Goal: Task Accomplishment & Management: Complete application form

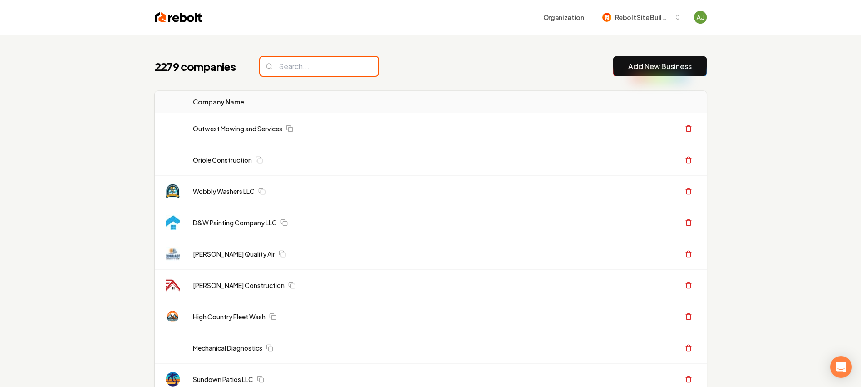
click at [300, 66] on input "search" at bounding box center [319, 66] width 118 height 19
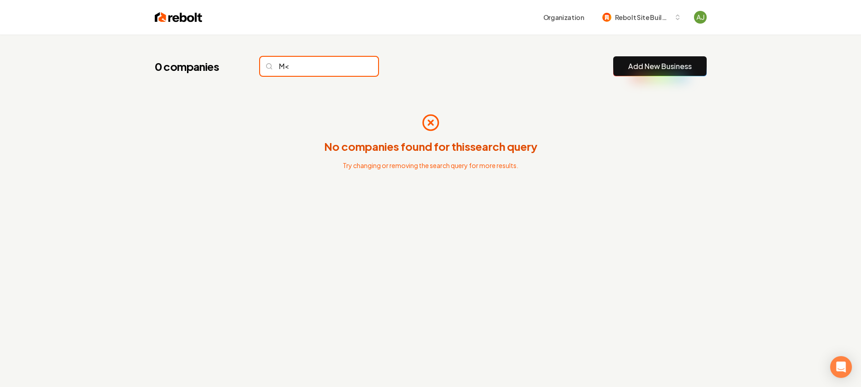
type input "M"
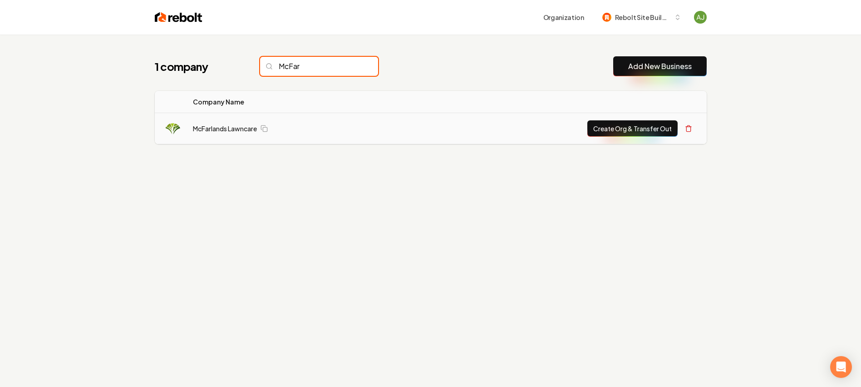
type input "McFar"
click at [595, 134] on button "Create Org & Transfer Out" at bounding box center [632, 128] width 90 height 16
click at [243, 128] on link "McFarlands Lawncare" at bounding box center [225, 128] width 64 height 9
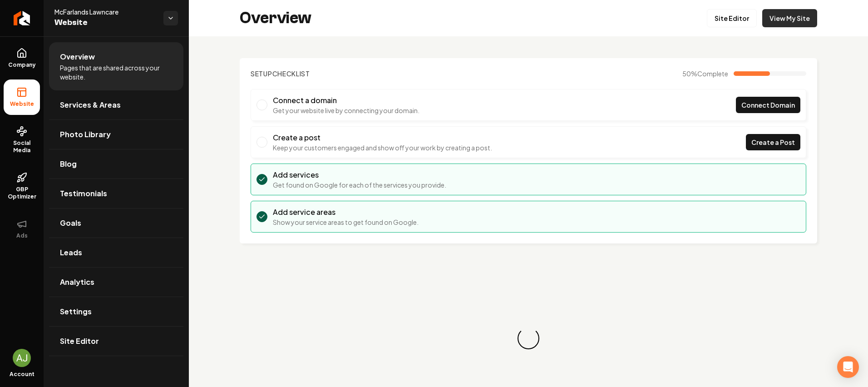
click at [800, 18] on link "View My Site" at bounding box center [789, 18] width 55 height 18
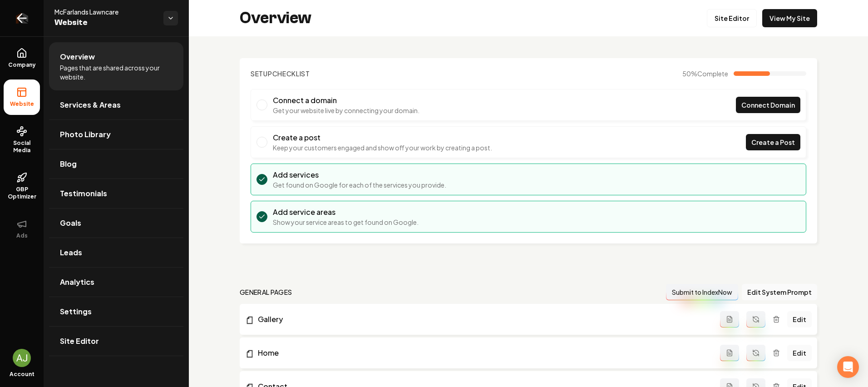
click at [18, 19] on icon "Return to dashboard" at bounding box center [20, 18] width 4 height 9
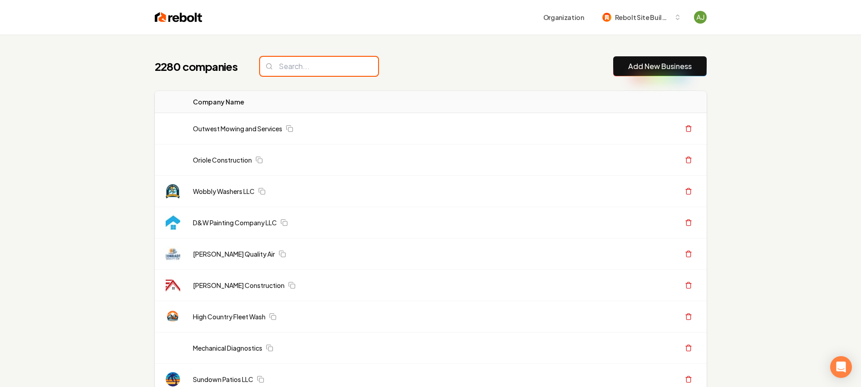
click at [293, 66] on input "search" at bounding box center [319, 66] width 118 height 19
paste input "Stock Electric Engineering LLC"
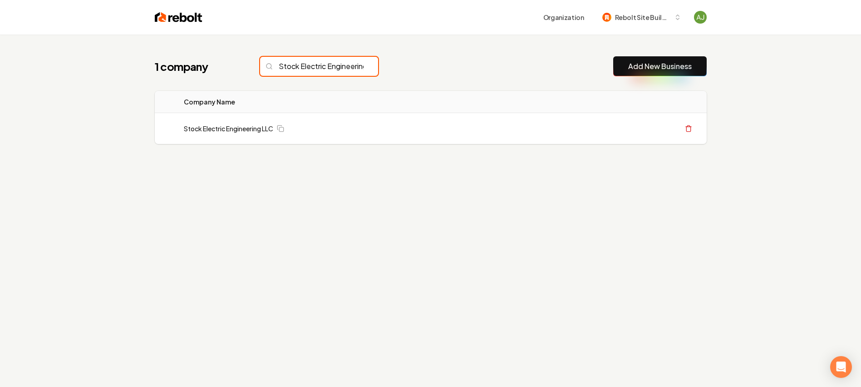
scroll to position [0, 35]
type input "Stock Electric Engineering LLC"
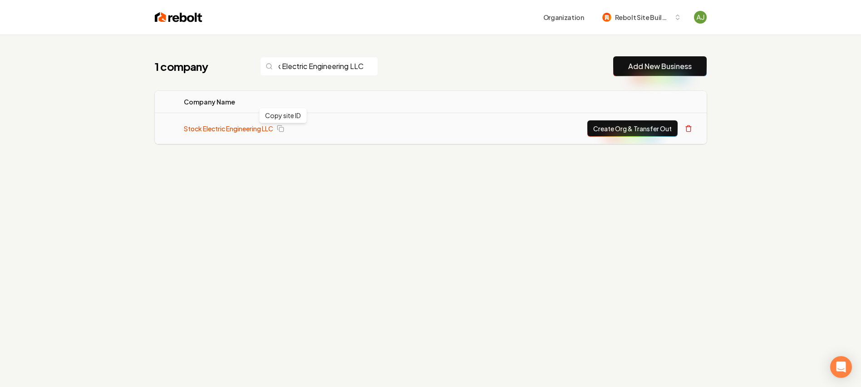
click at [245, 129] on link "Stock Electric Engineering LLC" at bounding box center [228, 128] width 89 height 9
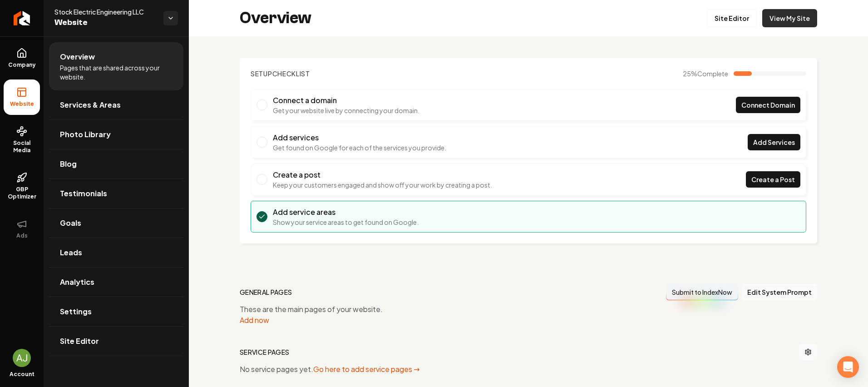
click at [788, 20] on link "View My Site" at bounding box center [789, 18] width 55 height 18
click at [799, 11] on link "View My Site" at bounding box center [789, 18] width 55 height 18
click at [787, 17] on link "View My Site" at bounding box center [789, 18] width 55 height 18
click at [735, 10] on link "Site Editor" at bounding box center [732, 18] width 50 height 18
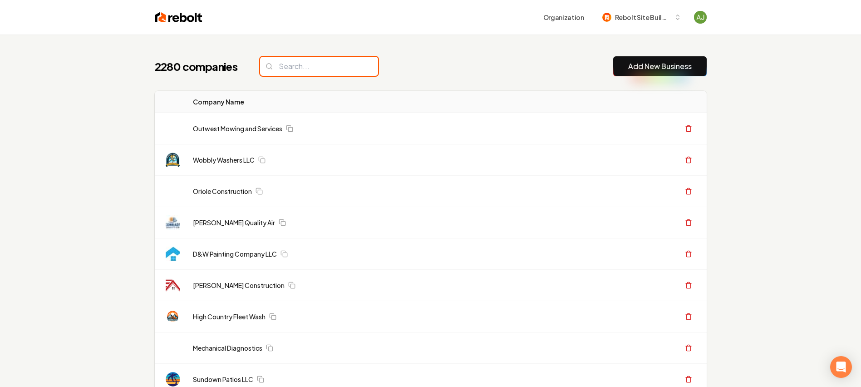
click at [295, 73] on input "search" at bounding box center [319, 66] width 118 height 19
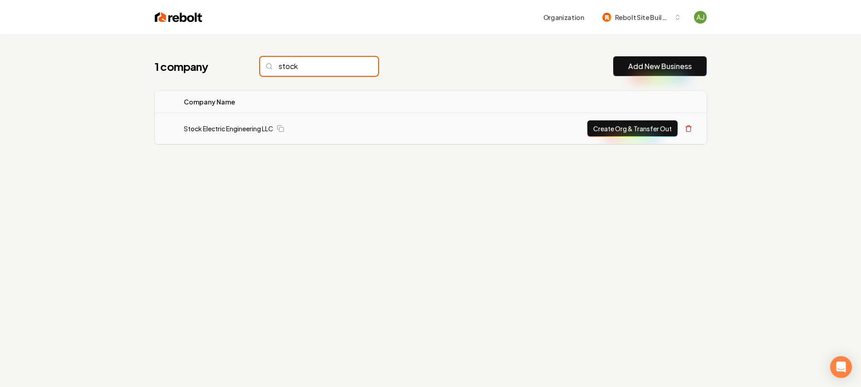
type input "stock"
click at [239, 123] on td "Stock Electric Engineering LLC" at bounding box center [303, 128] width 252 height 31
click at [238, 128] on link "Stock Electric Engineering LLC" at bounding box center [228, 128] width 89 height 9
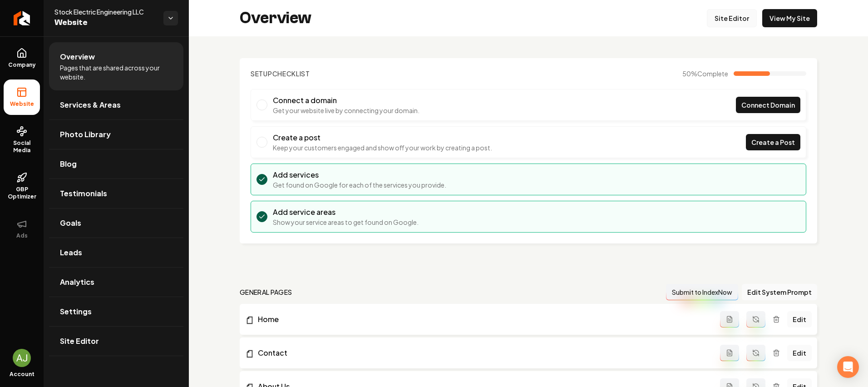
click at [723, 24] on link "Site Editor" at bounding box center [732, 18] width 50 height 18
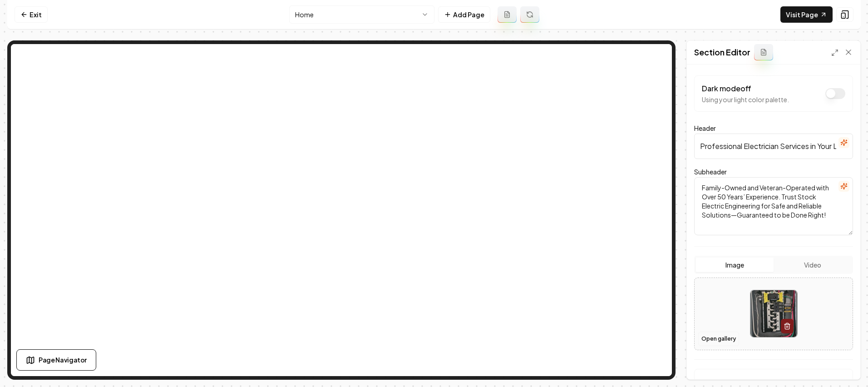
click at [726, 335] on button "Open gallery" at bounding box center [718, 338] width 41 height 15
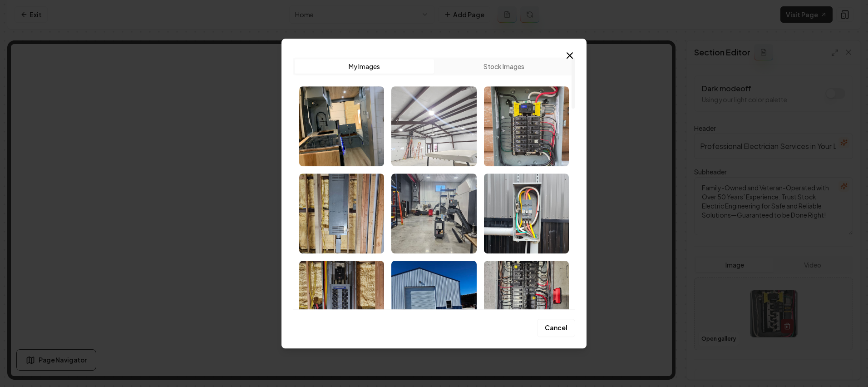
click at [444, 149] on img "Select image image_68bf52fc5c7cd75eb8700f3b.jpeg" at bounding box center [433, 126] width 85 height 80
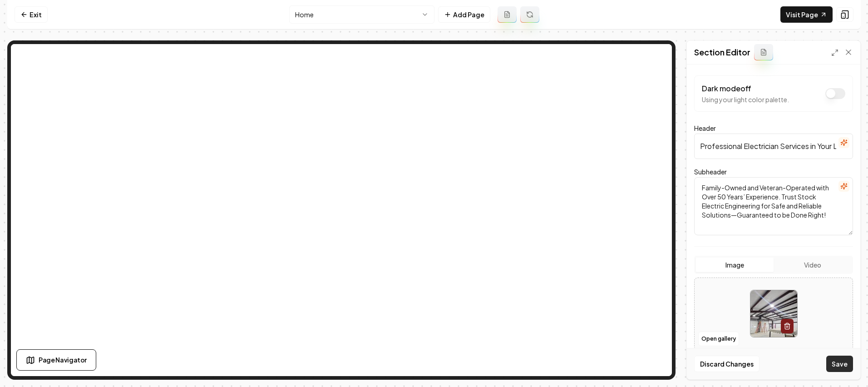
click at [842, 362] on button "Save" at bounding box center [839, 363] width 27 height 16
click at [707, 340] on button "Open gallery" at bounding box center [718, 338] width 41 height 15
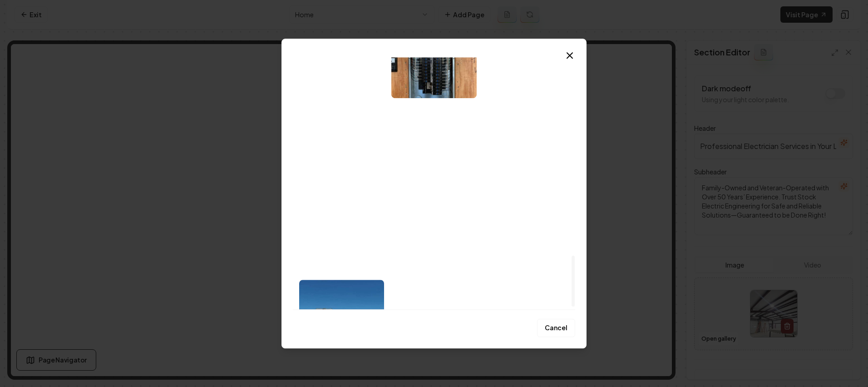
scroll to position [808, 0]
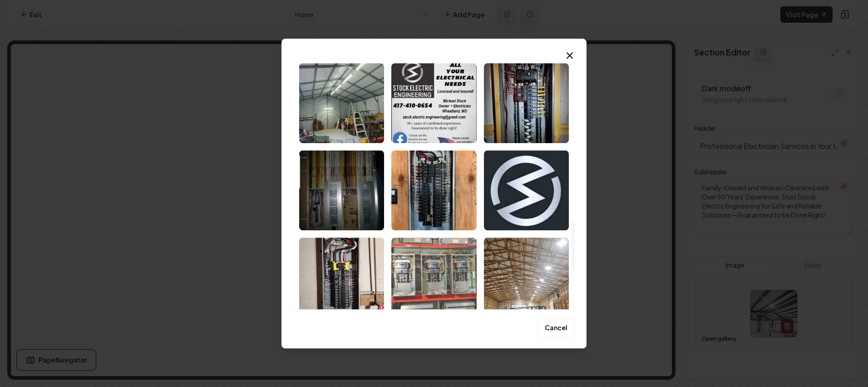
click at [433, 247] on img "Select image image_68bf52fa5c7cd75eb86ffcb3.jpeg" at bounding box center [433, 277] width 85 height 80
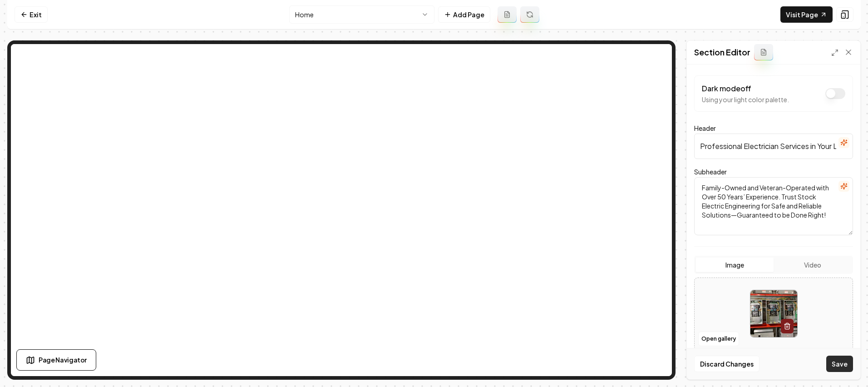
click at [841, 368] on button "Save" at bounding box center [839, 363] width 27 height 16
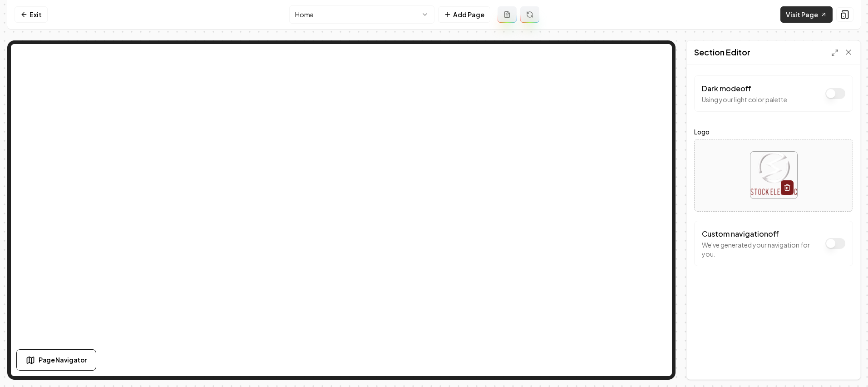
click at [798, 8] on link "Visit Page" at bounding box center [806, 14] width 52 height 16
click at [39, 15] on link "Exit" at bounding box center [31, 14] width 33 height 16
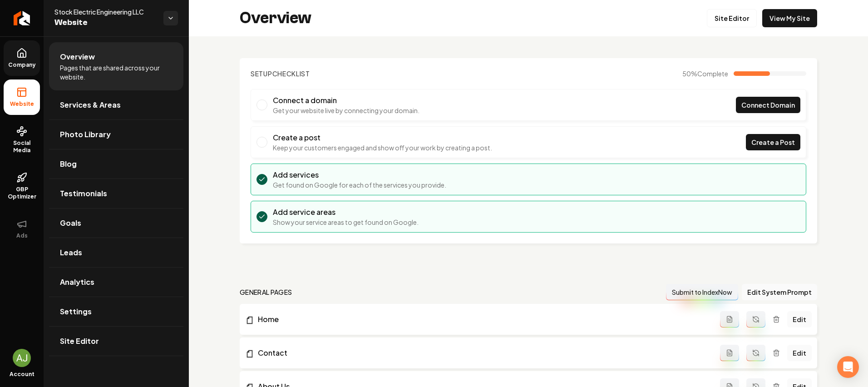
click at [25, 57] on icon at bounding box center [22, 53] width 8 height 9
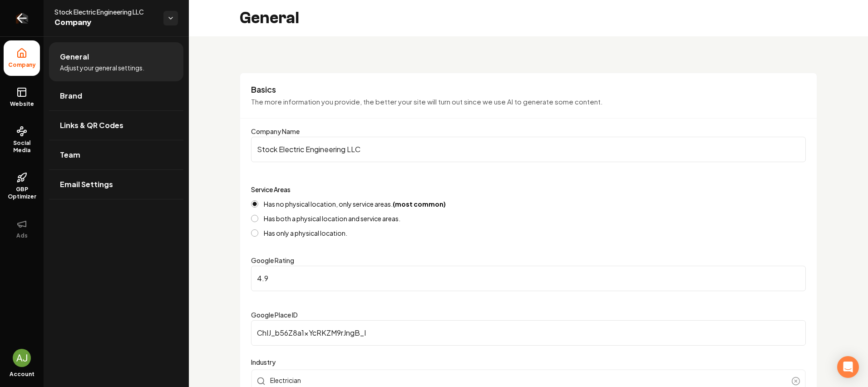
click at [25, 24] on link "Return to dashboard" at bounding box center [22, 18] width 44 height 36
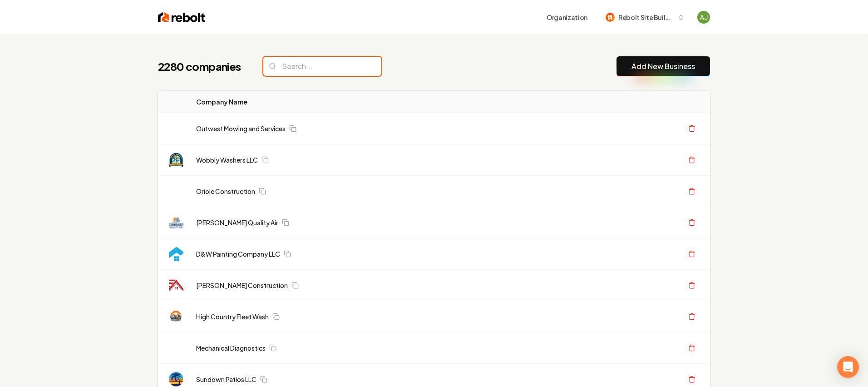
click at [286, 67] on input "search" at bounding box center [322, 66] width 118 height 19
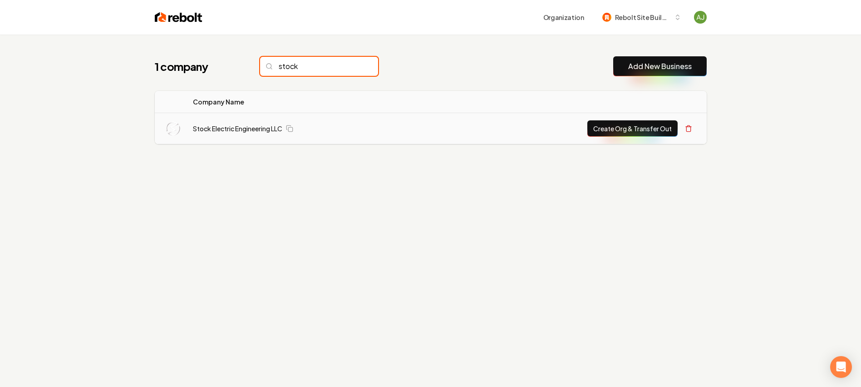
type input "stock"
click at [624, 132] on button "Create Org & Transfer Out" at bounding box center [632, 128] width 90 height 16
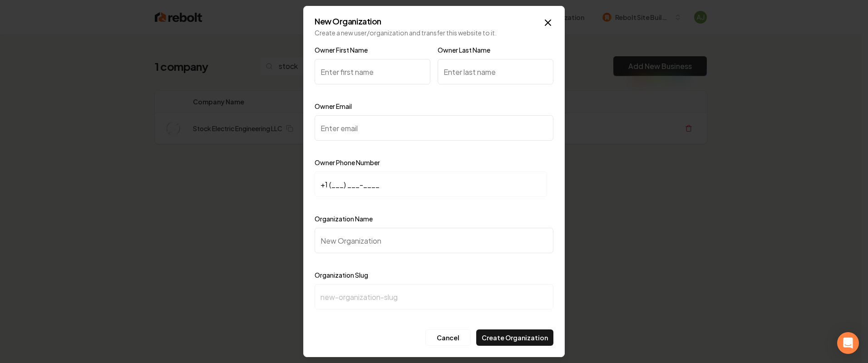
click at [364, 136] on input "Owner Email" at bounding box center [434, 127] width 239 height 25
paste input "stock.electric.engineering@gmail.com"
type input "stock.electric.engineering@gmail.com"
click at [360, 182] on input "+1 (___) ___-____" at bounding box center [431, 184] width 232 height 25
paste input "417) 410-0654"
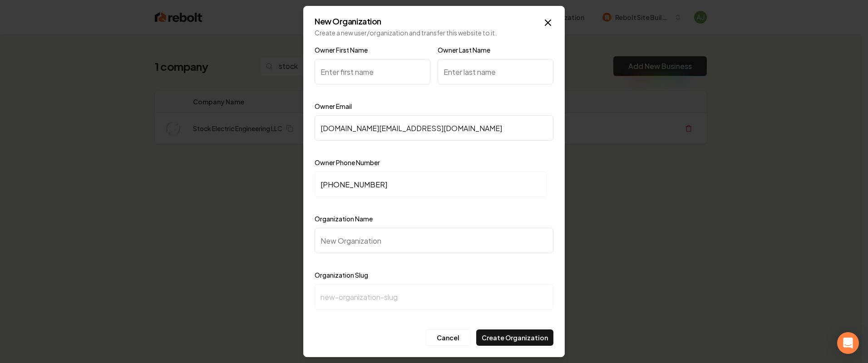
type input "+1 (417) 410-0654"
click at [337, 77] on input "Owner First Name" at bounding box center [373, 71] width 116 height 25
type input "Michael"
click at [470, 87] on div "Owner Last Name" at bounding box center [496, 70] width 116 height 53
click at [471, 84] on div "Owner Last Name" at bounding box center [496, 70] width 116 height 53
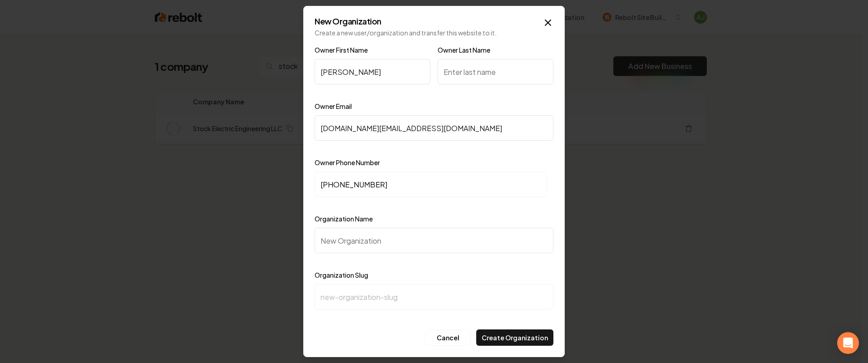
click at [472, 82] on input "Owner Last Name" at bounding box center [496, 71] width 116 height 25
type input "Stock"
click at [376, 248] on input "Organization Name" at bounding box center [434, 240] width 239 height 25
paste input "Stock Electric Engineering LLC"
type input "Stock Electric Engineering LLC"
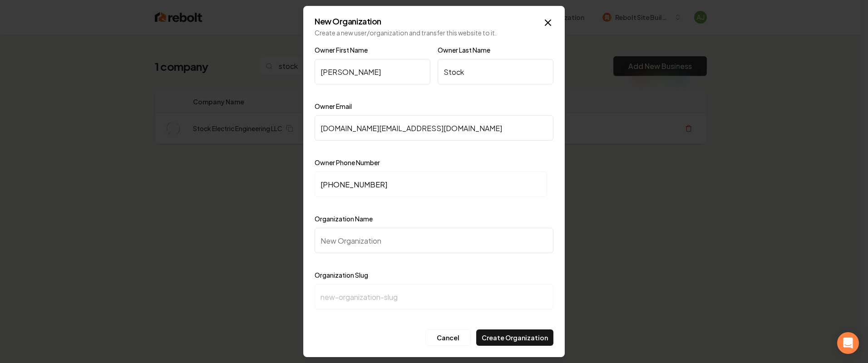
type input "stock-electric-engineering-llc"
type input "Stock Electric Engineering LLC"
click at [505, 340] on button "Create Organization" at bounding box center [514, 338] width 77 height 16
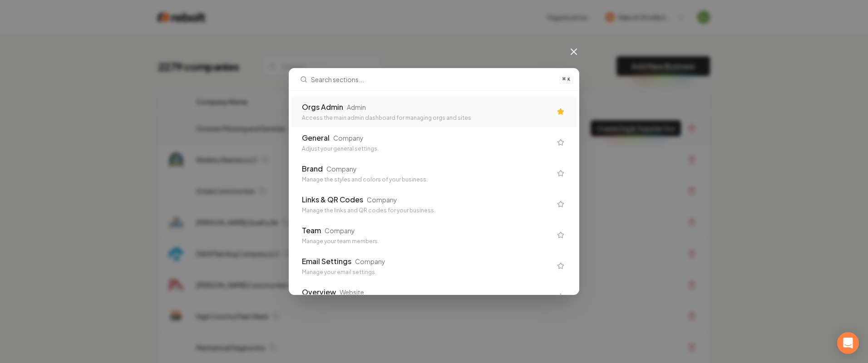
click at [383, 113] on div "Orgs Admin Admin Access the main admin dashboard for managing orgs and sites" at bounding box center [427, 112] width 250 height 20
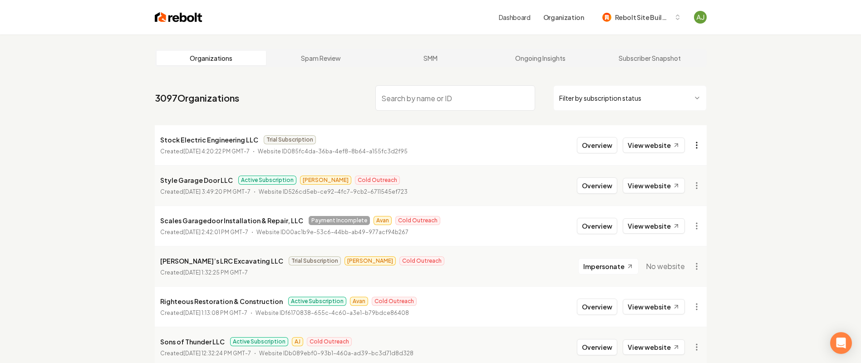
click at [696, 144] on html "Dashboard Organization Rebolt Site Builder Organizations Spam Review SMM Ongoin…" at bounding box center [430, 181] width 861 height 363
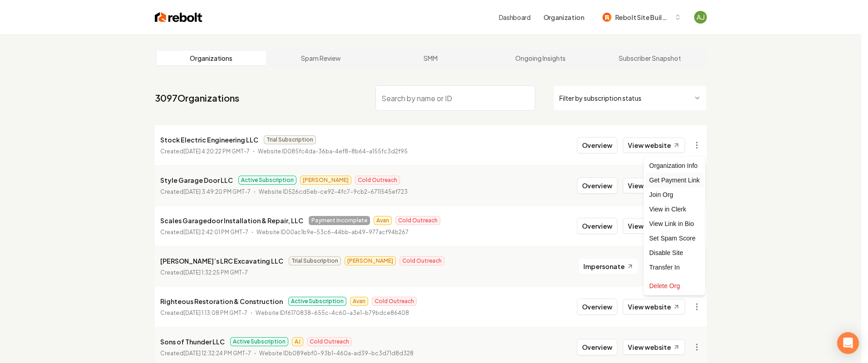
click at [668, 177] on div "Get Payment Link" at bounding box center [674, 180] width 58 height 15
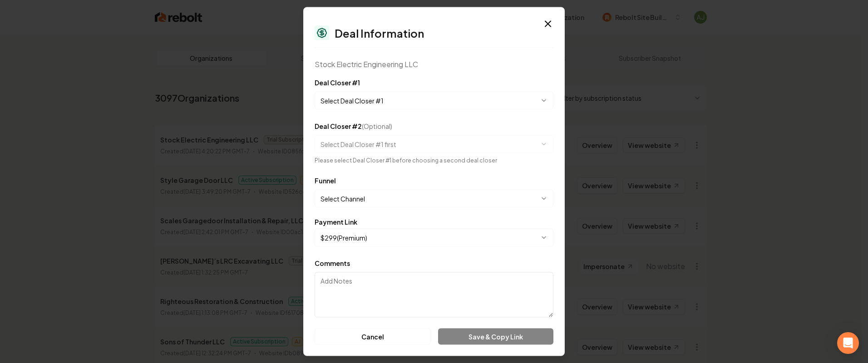
click at [363, 100] on body "Dashboard Organization Rebolt Site Builder Organizations Spam Review SMM Ongoin…" at bounding box center [430, 181] width 861 height 363
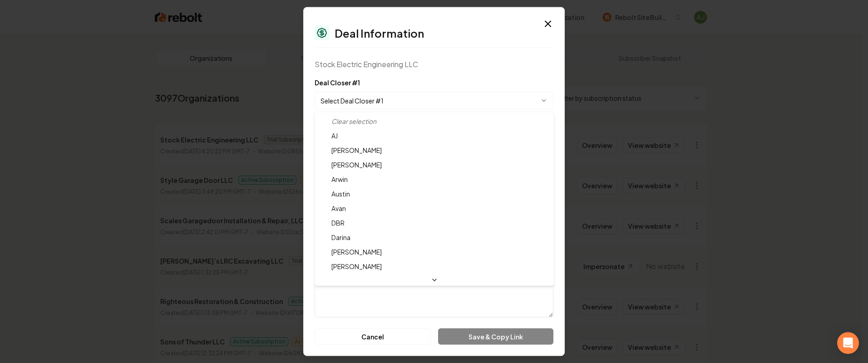
select select "**********"
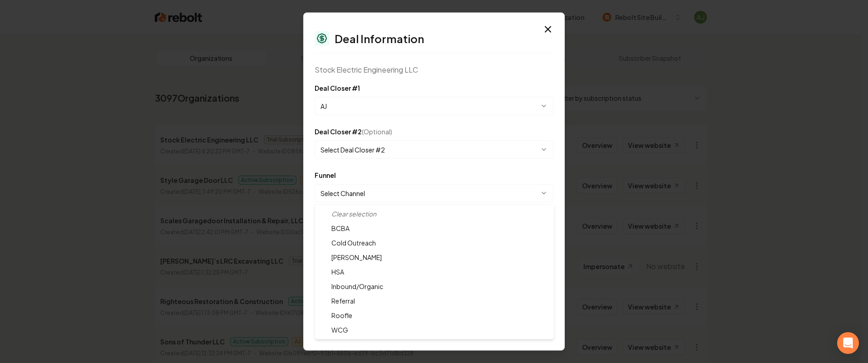
click at [359, 192] on body "Dashboard Organization Rebolt Site Builder Organizations Spam Review SMM Ongoin…" at bounding box center [430, 181] width 861 height 363
select select "**********"
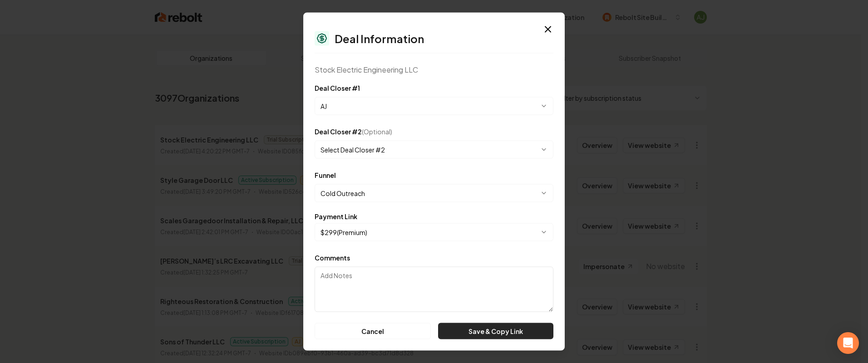
click at [487, 334] on button "Save & Copy Link" at bounding box center [495, 331] width 115 height 16
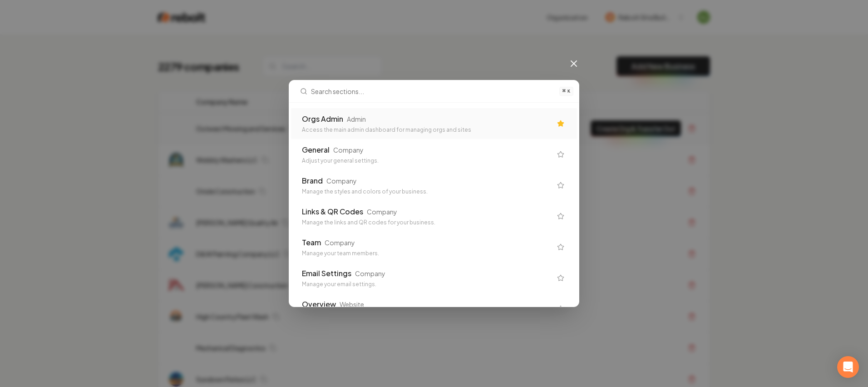
click at [333, 124] on div "Orgs Admin" at bounding box center [322, 118] width 41 height 11
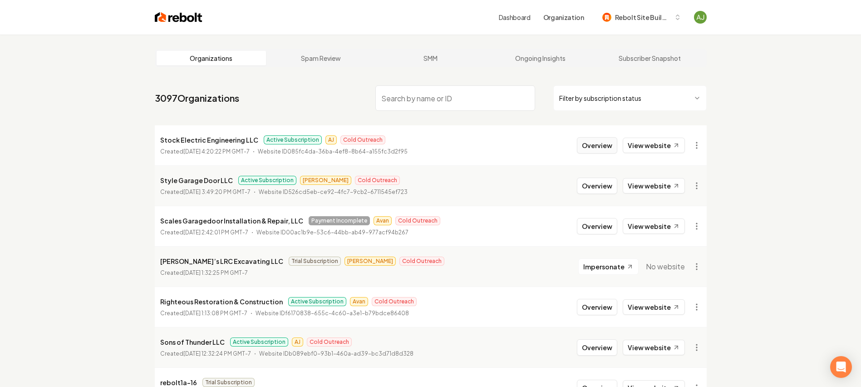
click at [608, 147] on button "Overview" at bounding box center [597, 145] width 40 height 16
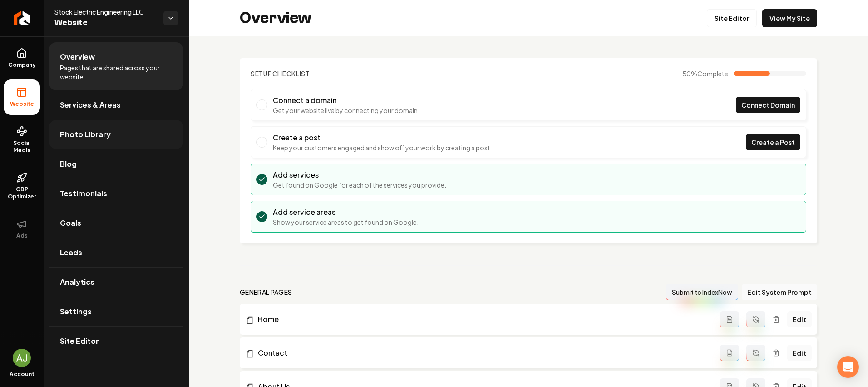
click at [76, 137] on span "Photo Library" at bounding box center [85, 134] width 51 height 11
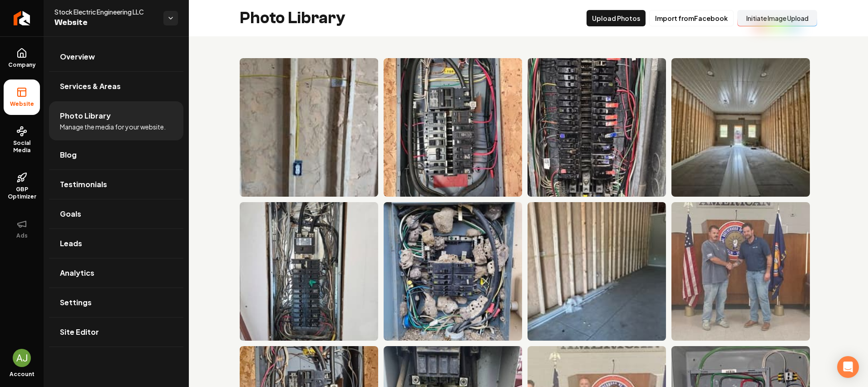
click at [783, 20] on button "Initiate Image Upload" at bounding box center [777, 18] width 80 height 16
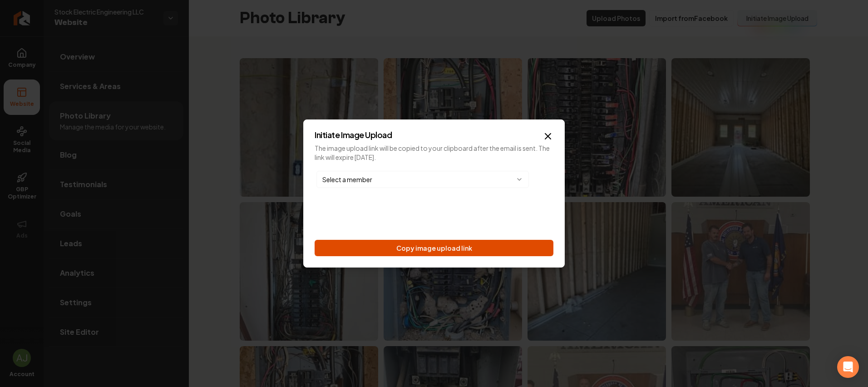
drag, startPoint x: 494, startPoint y: 237, endPoint x: 496, endPoint y: 244, distance: 6.6
click at [494, 237] on div "Select a member Copy image upload link" at bounding box center [434, 212] width 239 height 87
click at [496, 247] on button "Copy image upload link" at bounding box center [434, 248] width 239 height 16
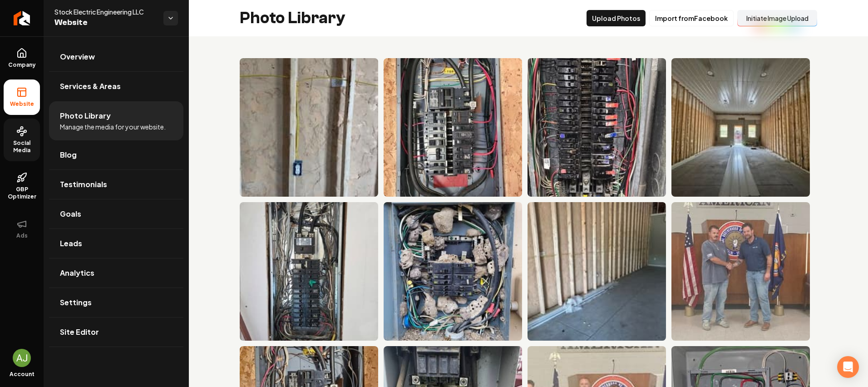
click at [8, 136] on link "Social Media" at bounding box center [22, 139] width 36 height 43
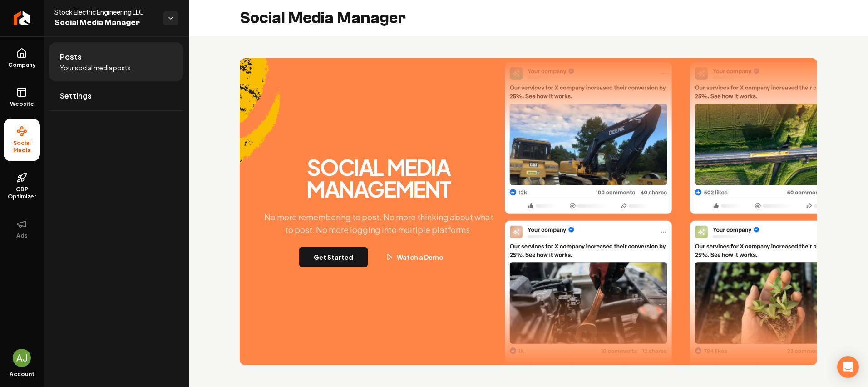
click at [337, 240] on div "Social Media Management No more remembering to post. No more thinking about wha…" at bounding box center [378, 211] width 245 height 111
click at [341, 261] on button "Get Started" at bounding box center [333, 257] width 69 height 20
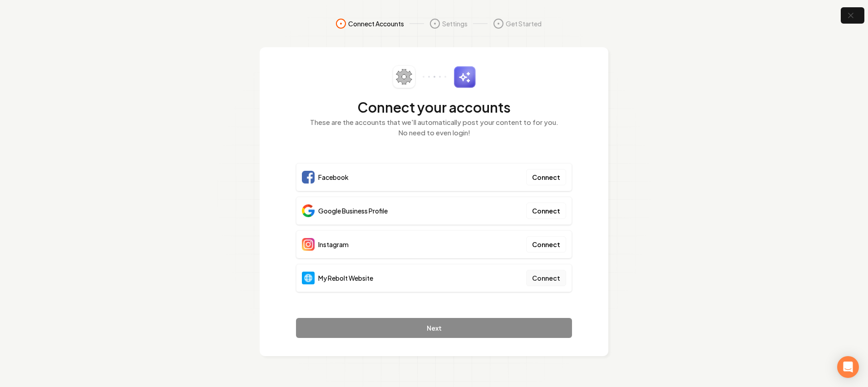
click at [532, 281] on button "Connect" at bounding box center [546, 278] width 40 height 16
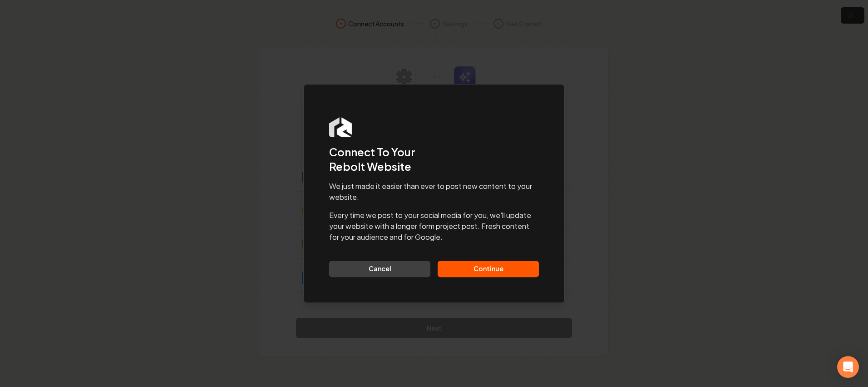
click at [476, 271] on button "Continue" at bounding box center [488, 269] width 101 height 16
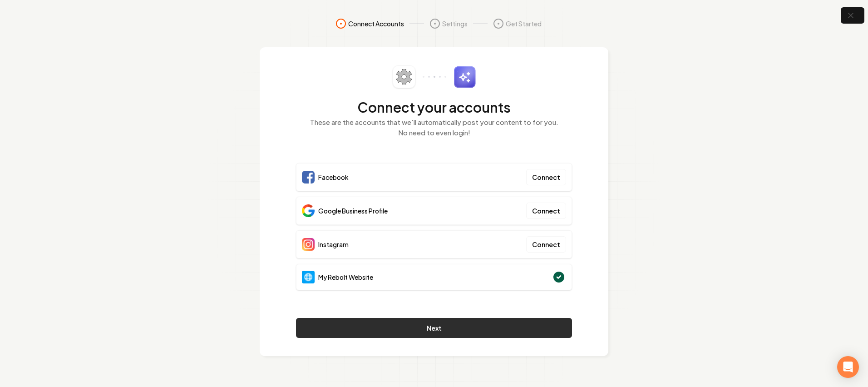
click at [472, 326] on button "Next" at bounding box center [434, 328] width 276 height 20
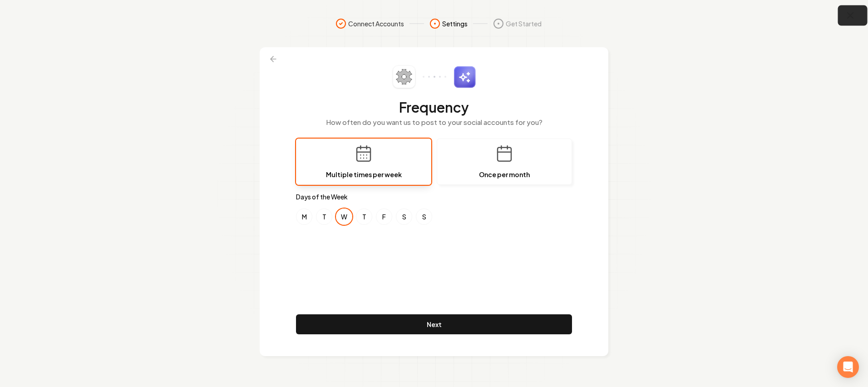
click at [852, 17] on icon "button" at bounding box center [850, 16] width 6 height 6
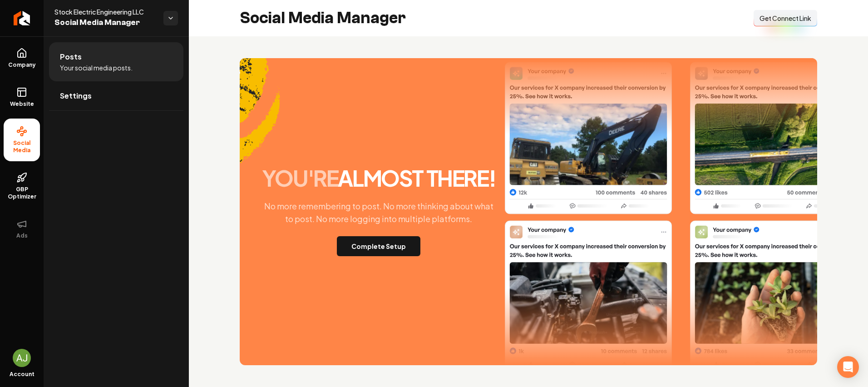
click at [817, 19] on div "Social Media Manager Connect Link Get Connect Link" at bounding box center [528, 18] width 679 height 36
click at [812, 20] on button "Connect Link Get Connect Link" at bounding box center [785, 18] width 64 height 16
click at [18, 66] on span "Company" at bounding box center [22, 64] width 35 height 7
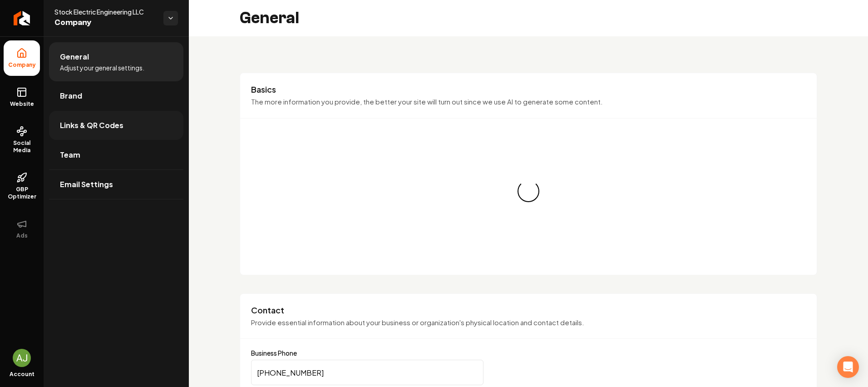
click at [85, 126] on span "Links & QR Codes" at bounding box center [92, 125] width 64 height 11
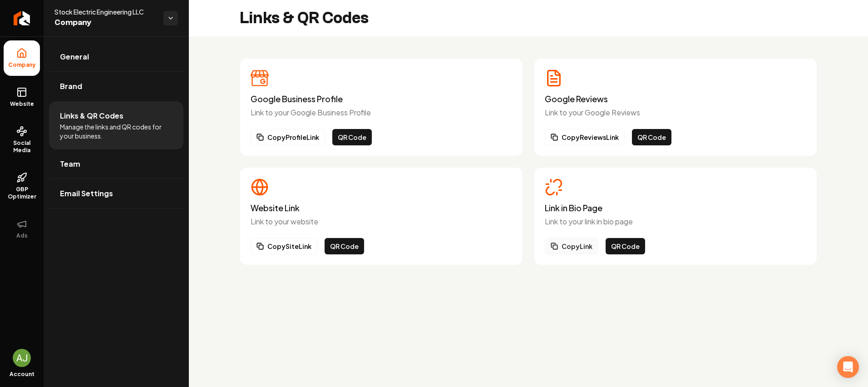
click at [562, 239] on button "Copy Link" at bounding box center [572, 246] width 54 height 16
click at [562, 242] on button "Copy Link" at bounding box center [572, 246] width 54 height 16
